Goal: Task Accomplishment & Management: Complete application form

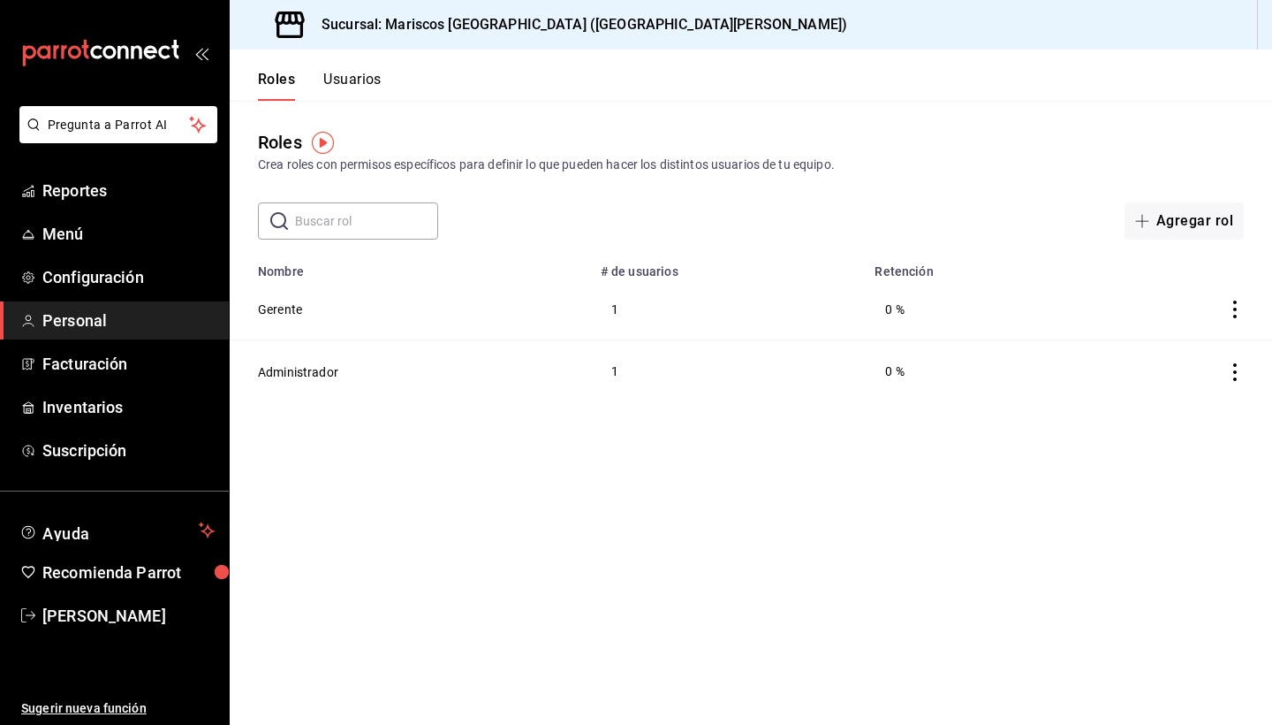
click at [120, 331] on span "Personal" at bounding box center [128, 320] width 172 height 24
click at [925, 313] on td "0 %" at bounding box center [975, 309] width 222 height 62
click at [1233, 309] on icon "actions" at bounding box center [1235, 309] width 18 height 18
click at [286, 306] on div at bounding box center [636, 362] width 1272 height 725
click at [286, 306] on button "Gerente" at bounding box center [280, 309] width 44 height 18
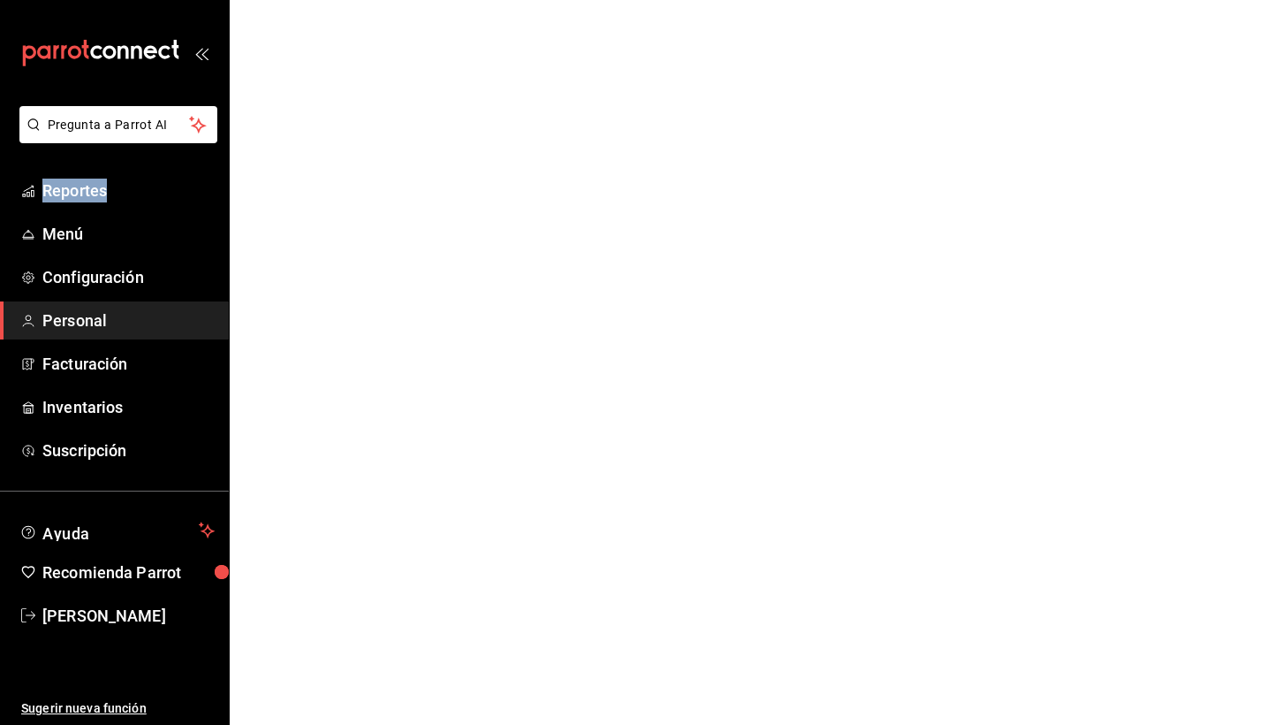
click at [286, 0] on html "Pregunta a Parrot AI Reportes Menú Configuración Personal Facturación Inventari…" at bounding box center [636, 0] width 1272 height 0
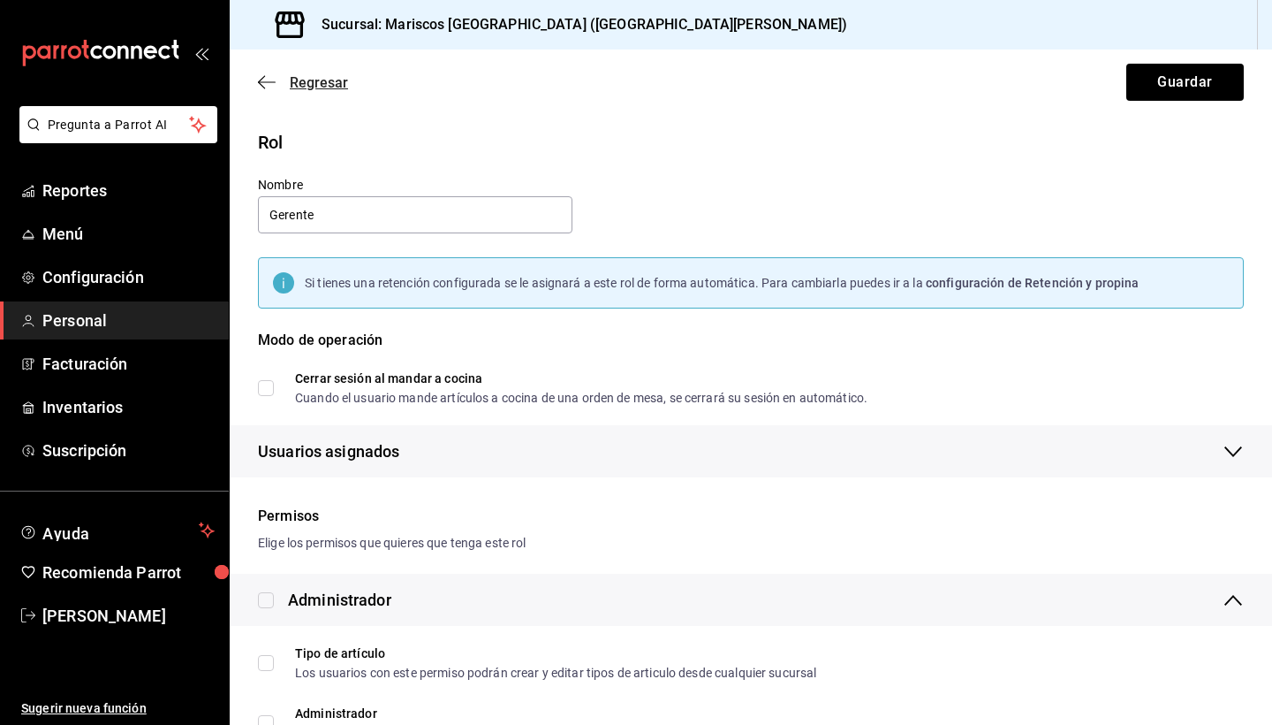
click at [266, 85] on icon "button" at bounding box center [267, 82] width 18 height 16
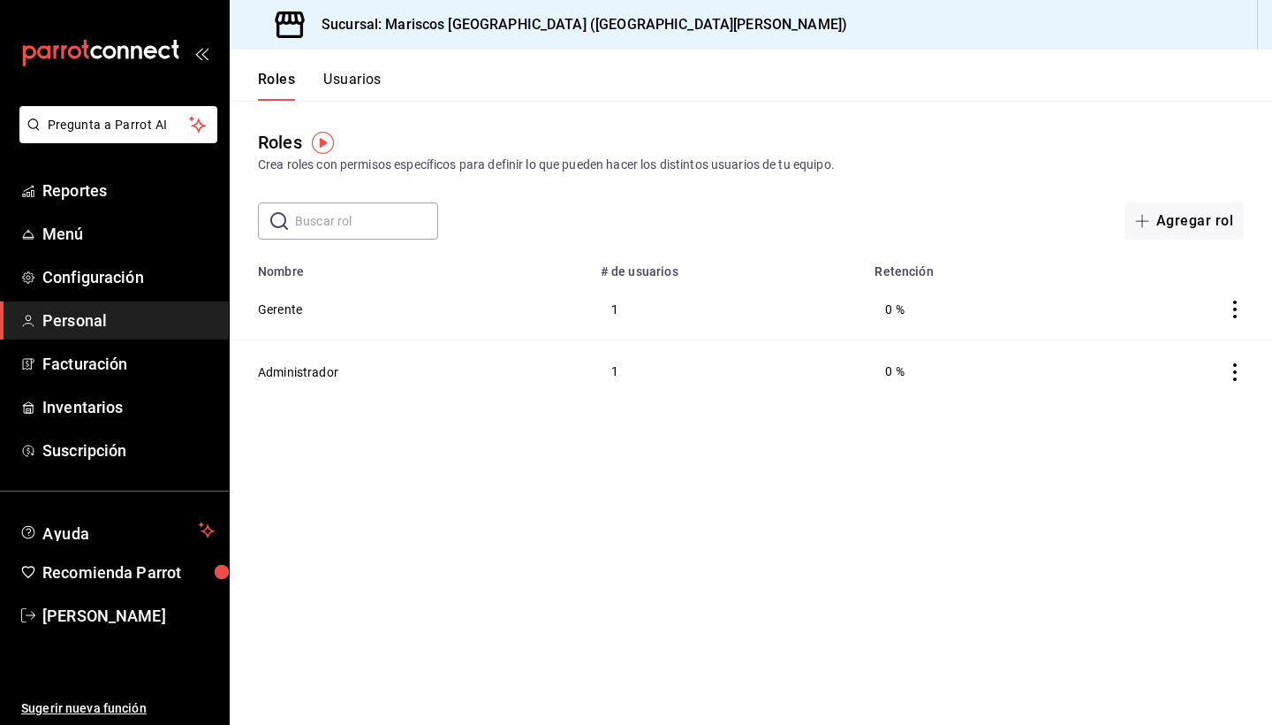
click at [360, 78] on button "Usuarios" at bounding box center [352, 86] width 58 height 30
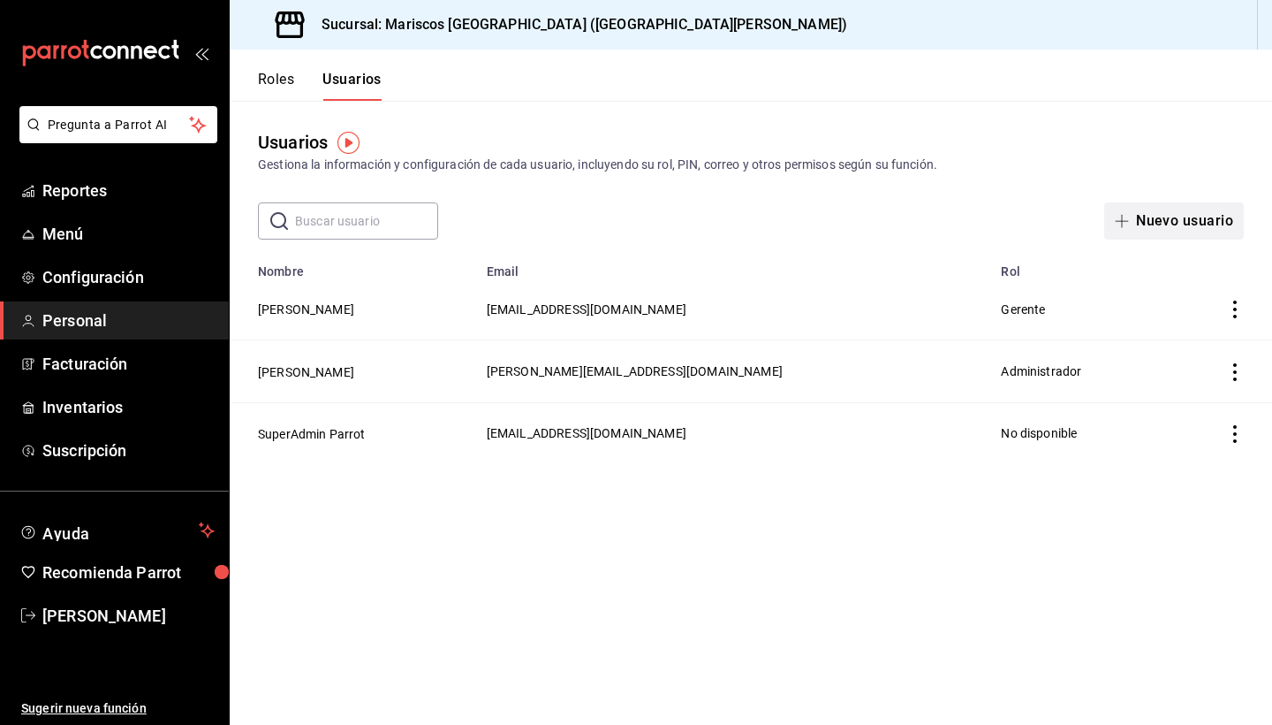
click at [1141, 215] on button "Nuevo usuario" at bounding box center [1174, 220] width 140 height 37
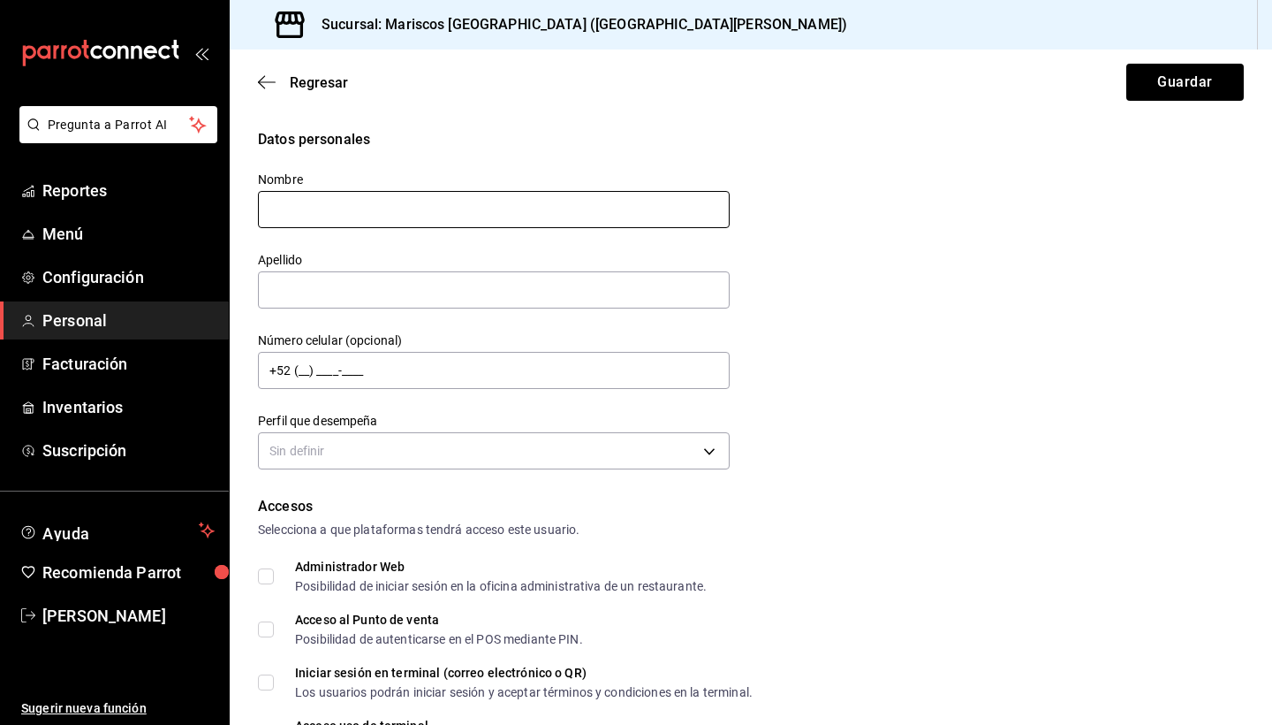
click at [468, 213] on input "text" at bounding box center [494, 209] width 472 height 37
type input "f"
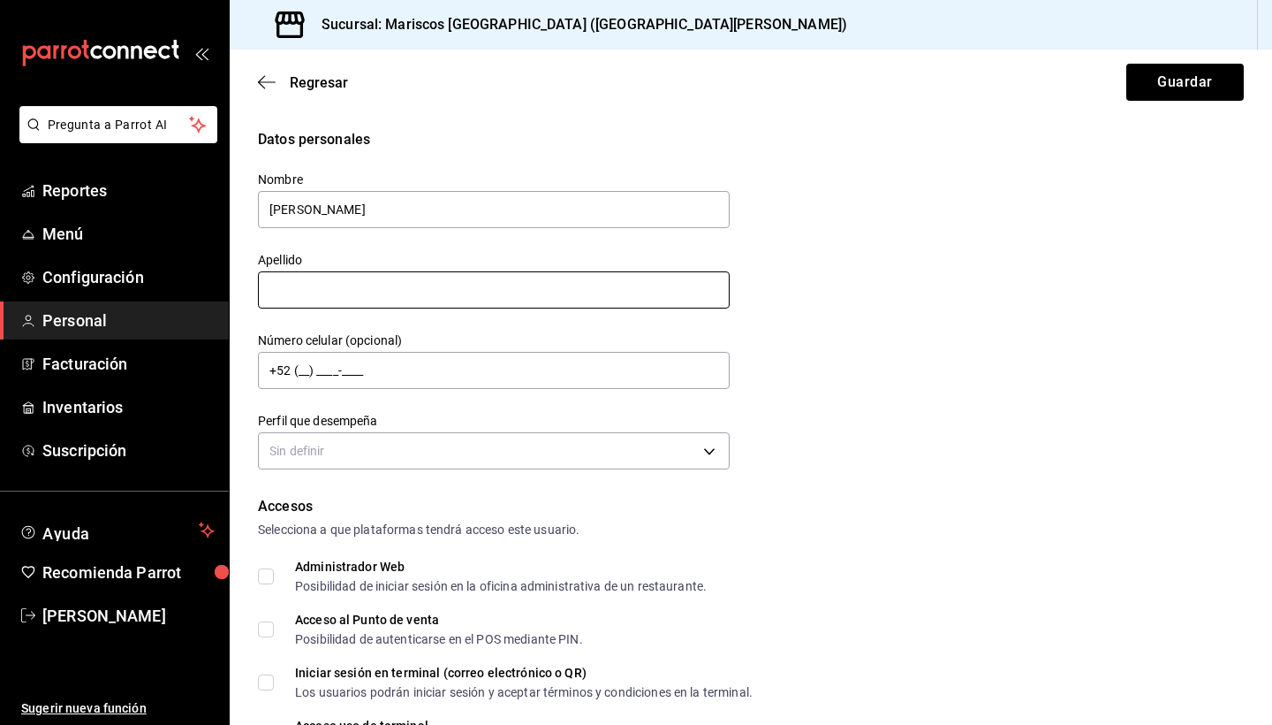
type input "[PERSON_NAME]"
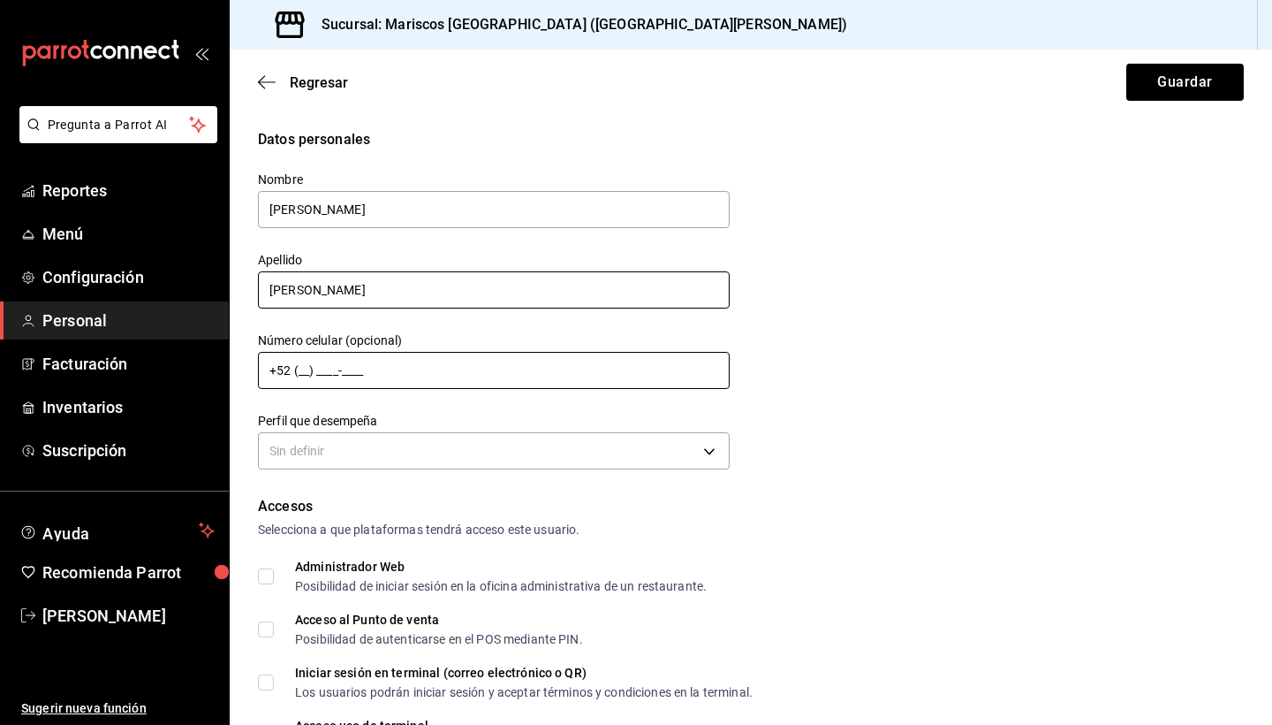
type input "[PERSON_NAME]"
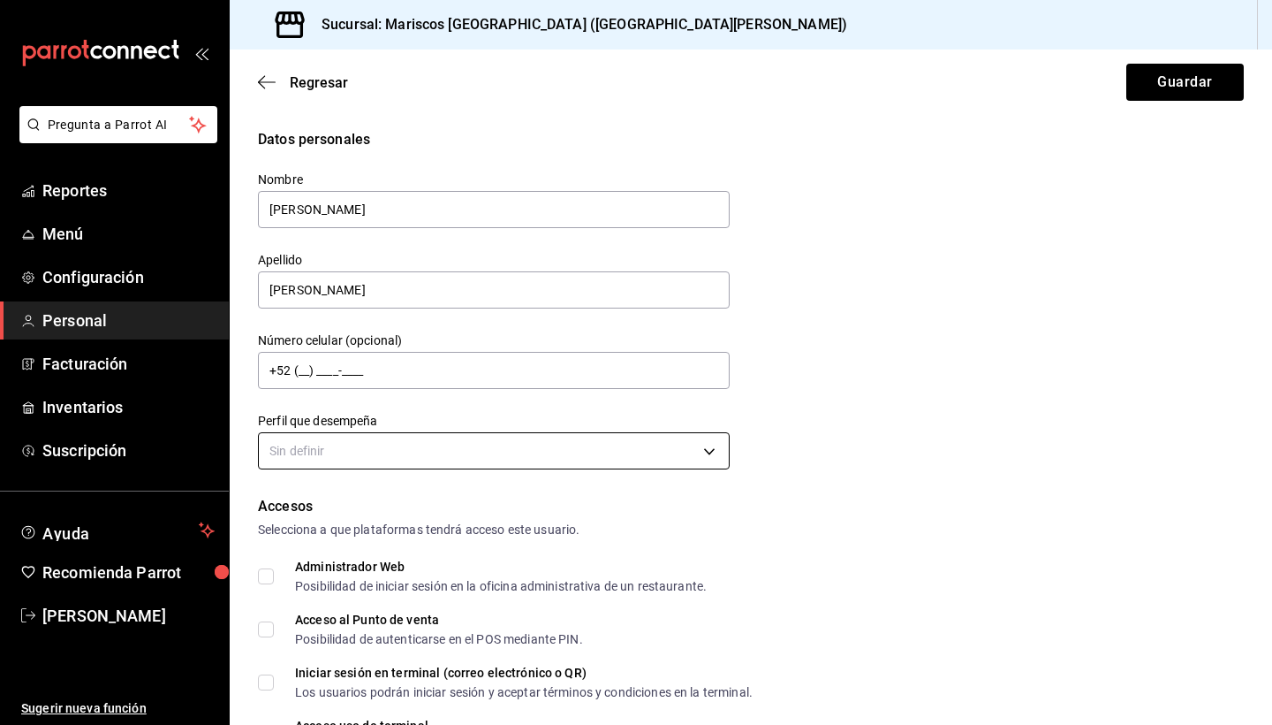
click at [588, 439] on body "Pregunta a Parrot AI Reportes Menú Configuración Personal Facturación Inventari…" at bounding box center [636, 362] width 1272 height 725
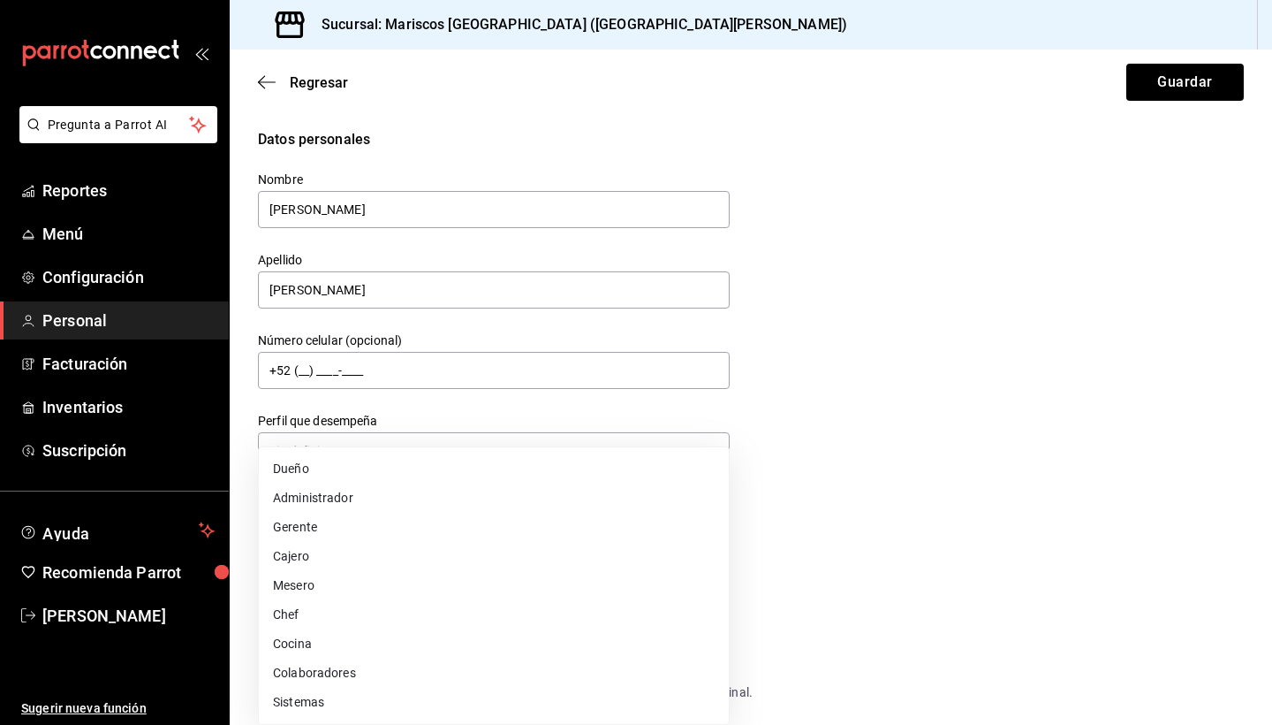
click at [535, 609] on li "Chef" at bounding box center [494, 614] width 470 height 29
type input "CHEF"
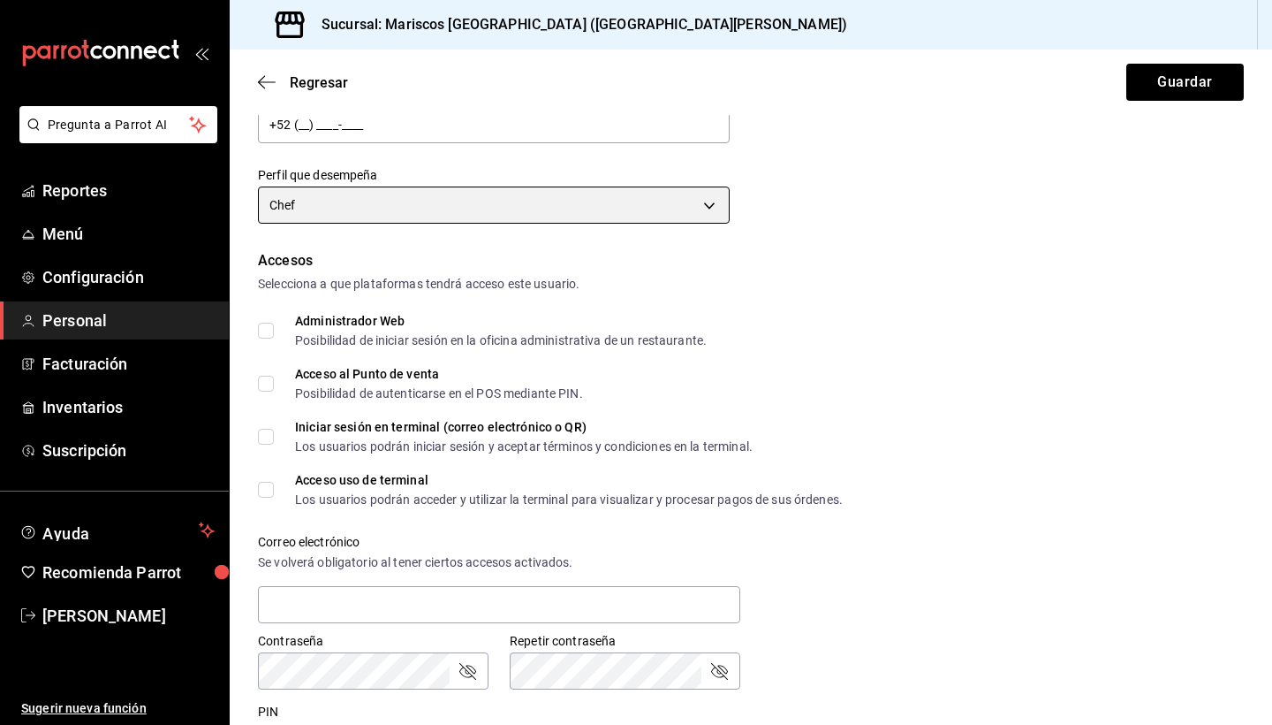
scroll to position [256, 0]
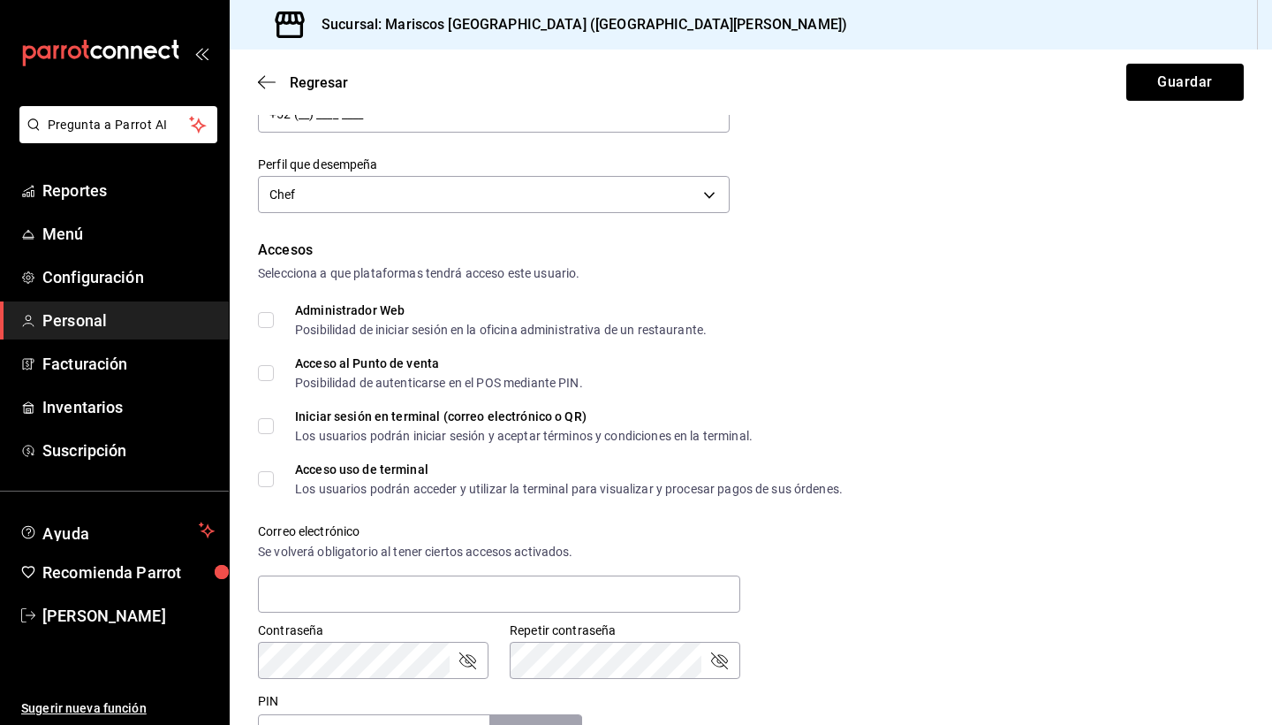
click at [465, 381] on div "Posibilidad de autenticarse en el POS mediante PIN." at bounding box center [439, 382] width 288 height 12
click at [274, 381] on input "Acceso al Punto de venta Posibilidad de autenticarse en el POS mediante PIN." at bounding box center [266, 373] width 16 height 16
checkbox input "true"
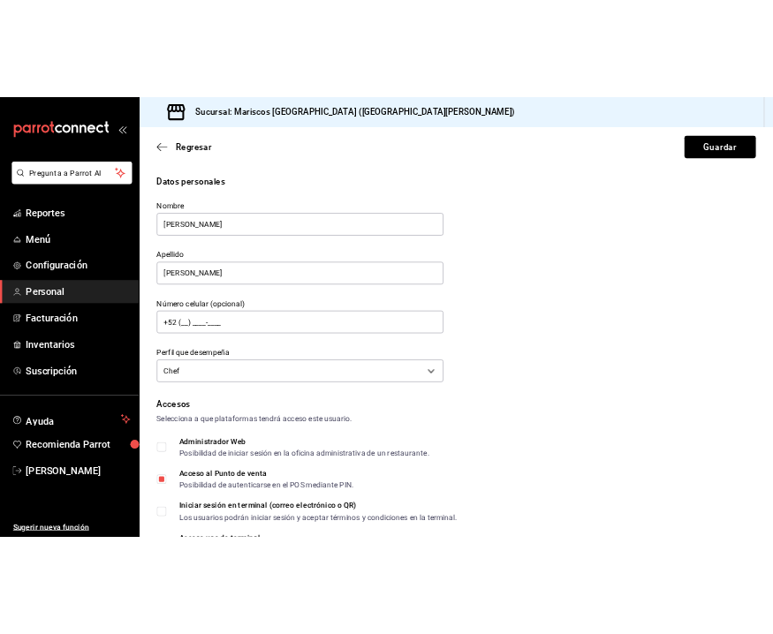
scroll to position [0, 0]
